Goal: Information Seeking & Learning: Find specific fact

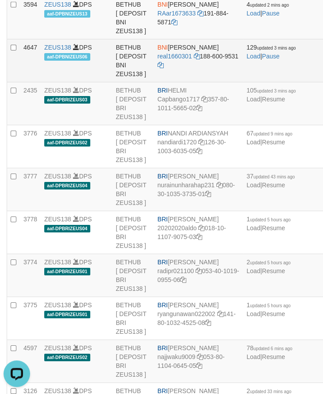
click at [171, 82] on td "BNI REYHAN ALMANSYAH real1660301 188-600-9531" at bounding box center [198, 60] width 89 height 43
click at [167, 82] on td "BNI REYHAN ALMANSYAH real1660301 188-600-9531" at bounding box center [198, 60] width 89 height 43
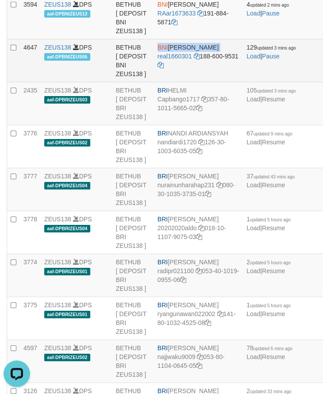
click at [167, 82] on td "BNI REYHAN ALMANSYAH real1660301 188-600-9531" at bounding box center [198, 60] width 89 height 43
copy td "BNI REYHAN ALMANSYAH"
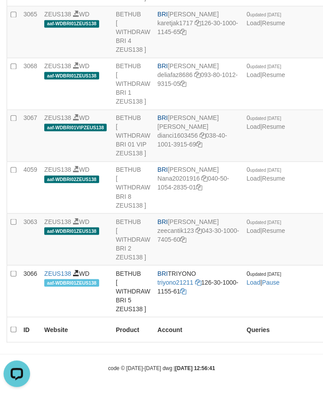
scroll to position [300, 0]
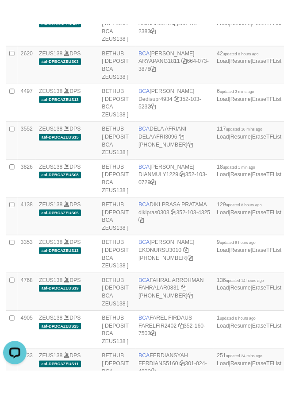
scroll to position [309, 0]
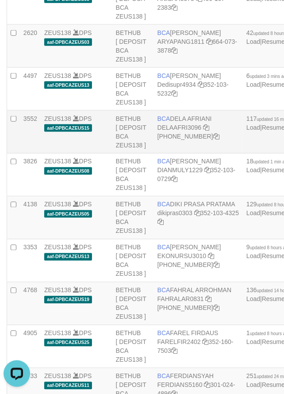
drag, startPoint x: 92, startPoint y: 165, endPoint x: 100, endPoint y: 165, distance: 8.0
click at [100, 153] on td "ZEUS138 DPS aaf-DPBCAZEUS15" at bounding box center [77, 132] width 72 height 43
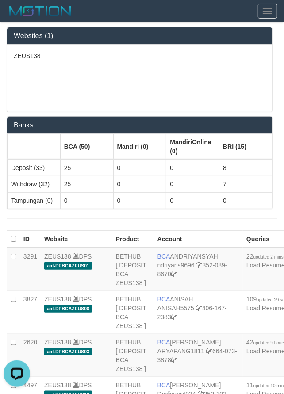
scroll to position [1515, 0]
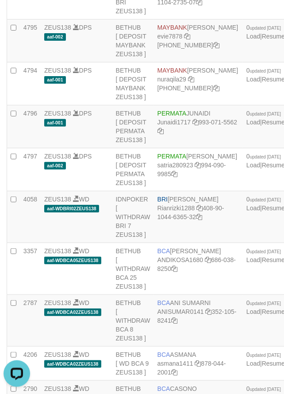
scroll to position [1515, 0]
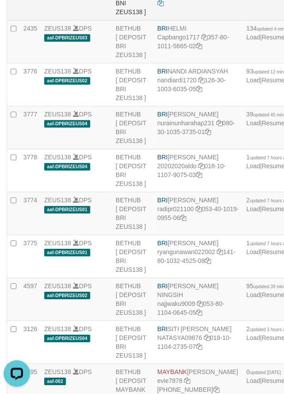
drag, startPoint x: 254, startPoint y: 216, endPoint x: 246, endPoint y: 219, distance: 8.8
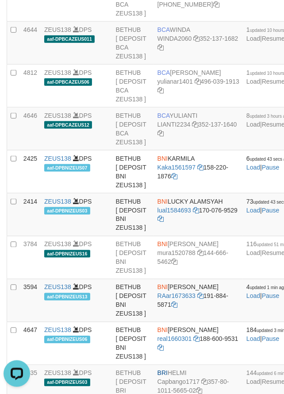
scroll to position [59, 0]
